Goal: Book appointment/travel/reservation

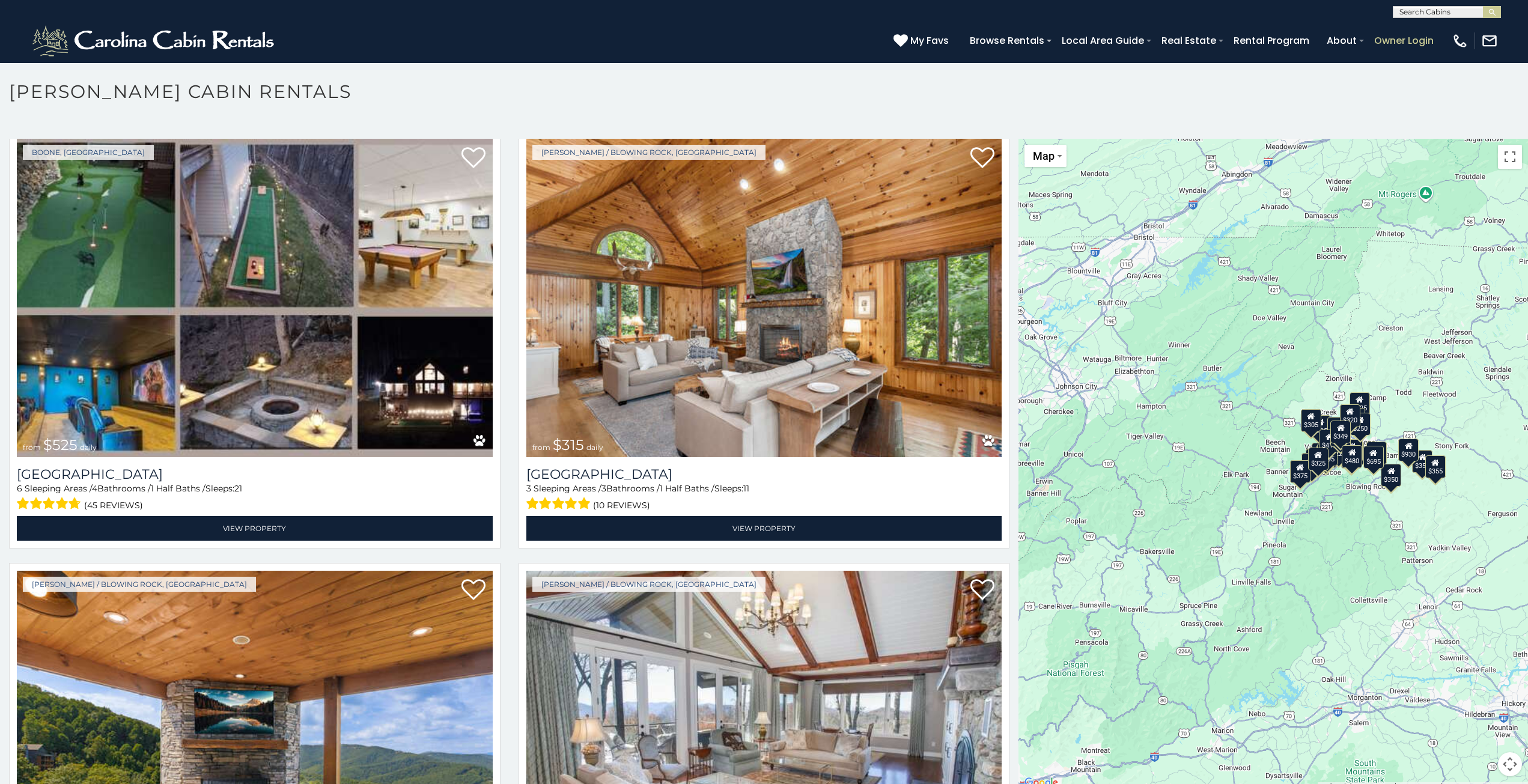
scroll to position [7, 0]
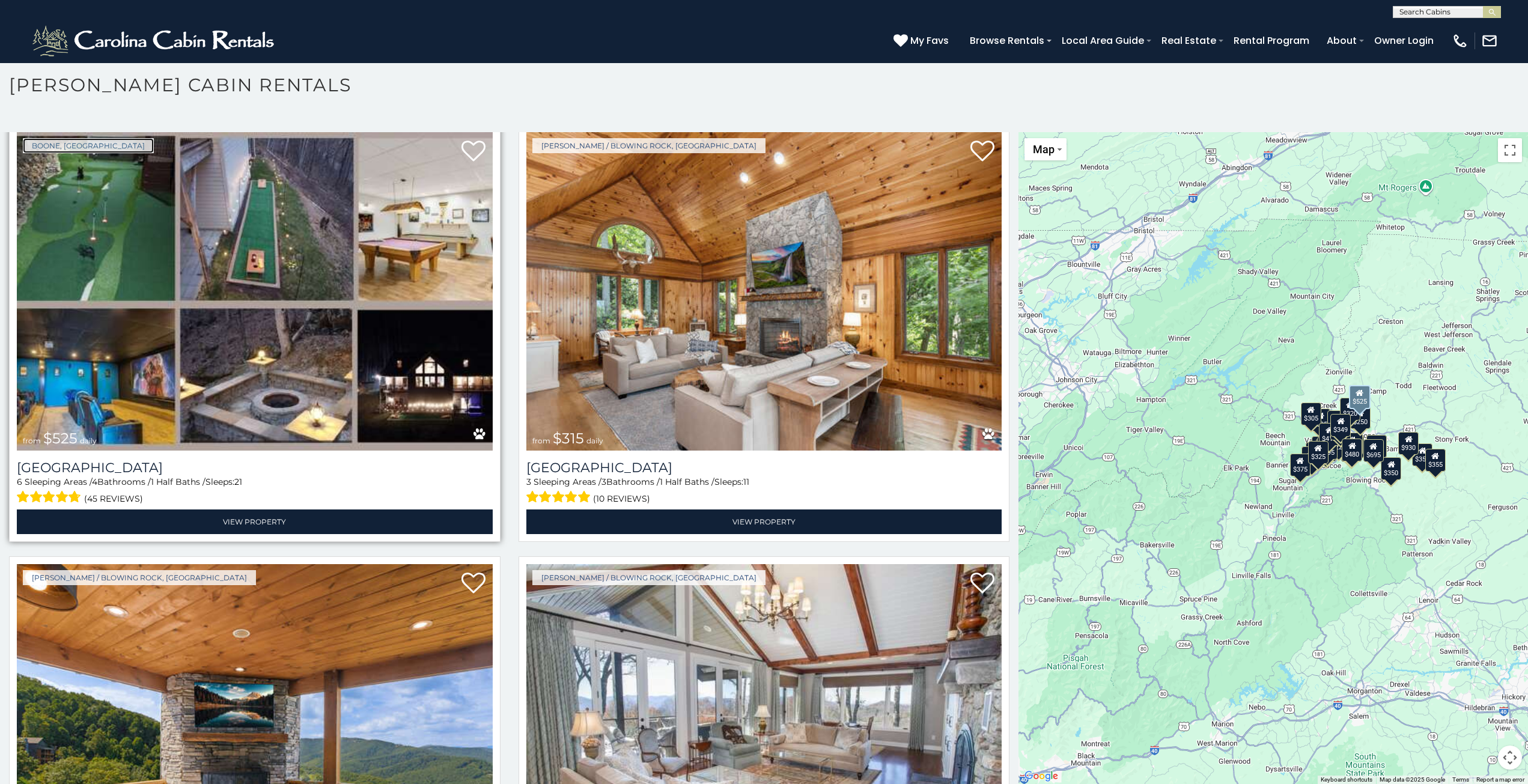
click at [26, 138] on link "Boone, NC" at bounding box center [89, 146] width 131 height 15
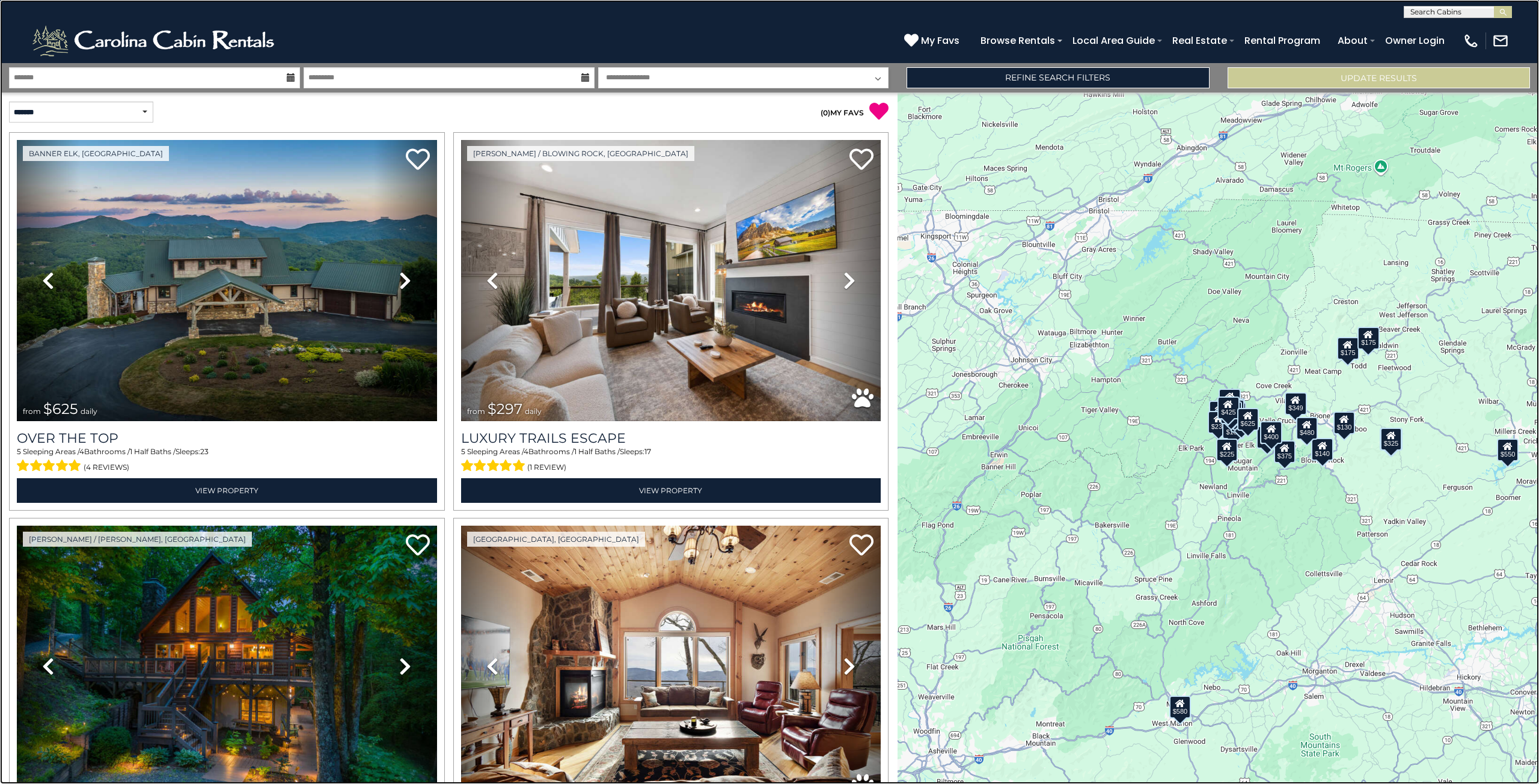
click at [295, 41] on link at bounding box center [769, 392] width 1539 height 784
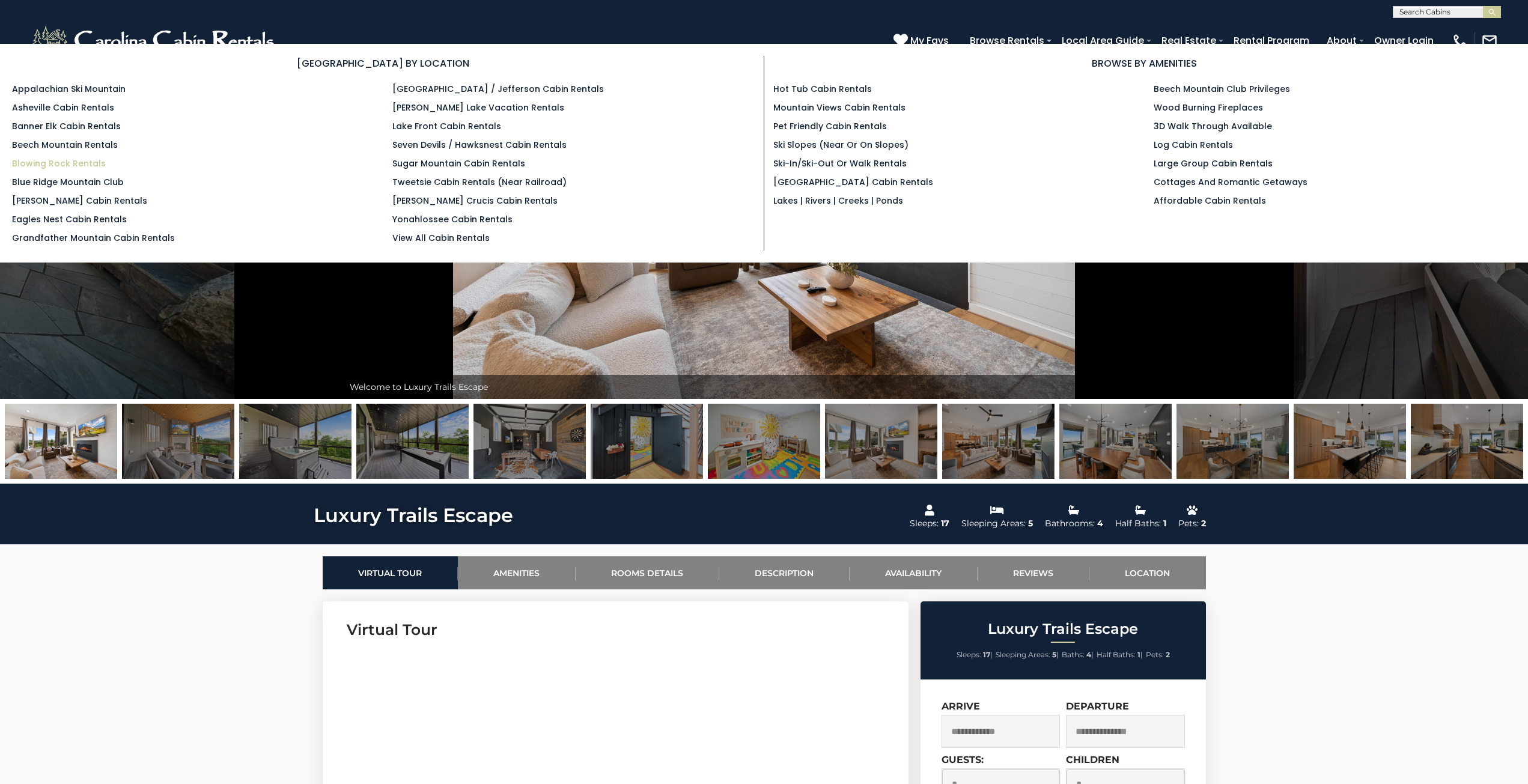
scroll to position [61, 0]
